Goal: Check status

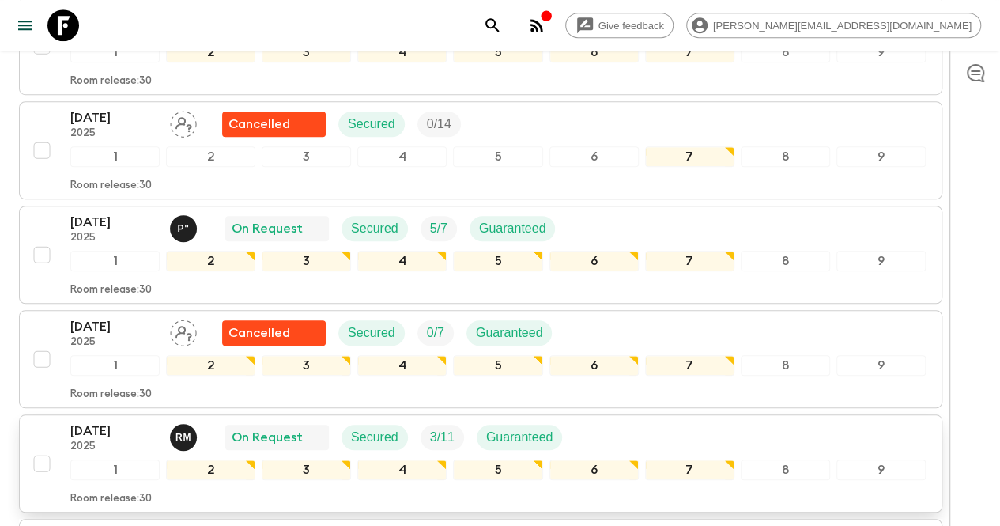
scroll to position [474, 0]
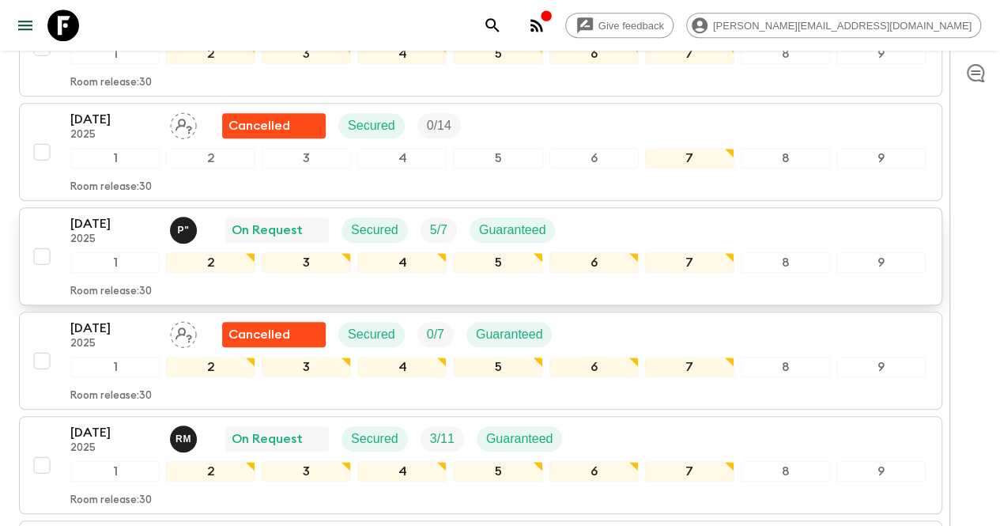
click at [129, 214] on p "[DATE]" at bounding box center [113, 223] width 87 height 19
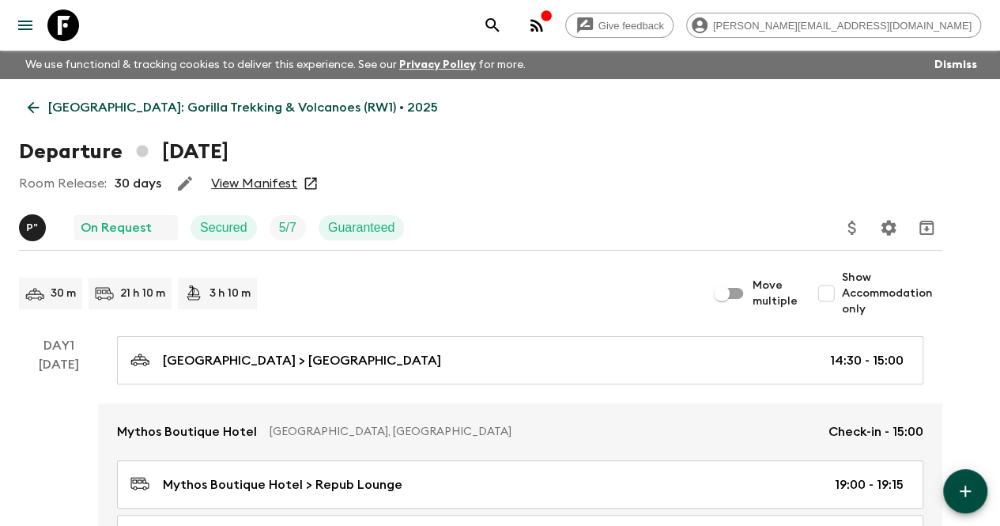
click at [283, 184] on link "View Manifest" at bounding box center [254, 184] width 86 height 16
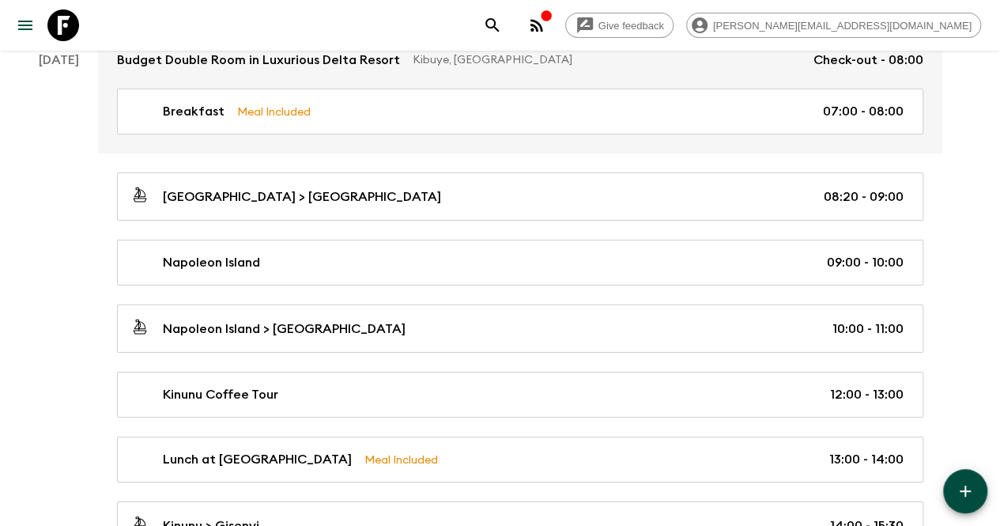
scroll to position [3004, 0]
